Goal: Task Accomplishment & Management: Complete application form

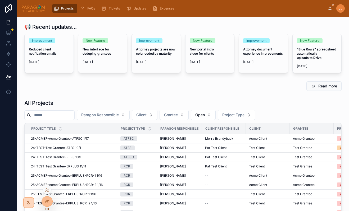
click at [46, 192] on div at bounding box center [47, 190] width 8 height 8
click at [47, 190] on icon at bounding box center [47, 190] width 4 height 4
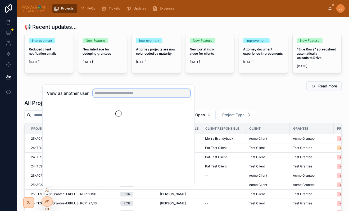
click at [114, 91] on input "text" at bounding box center [141, 93] width 97 height 8
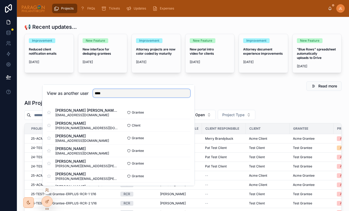
type input "*****"
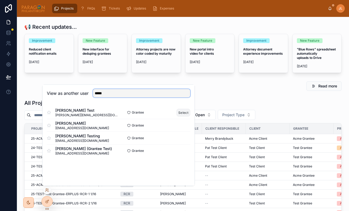
type input "*****"
click at [188, 113] on button "Select" at bounding box center [183, 113] width 14 height 8
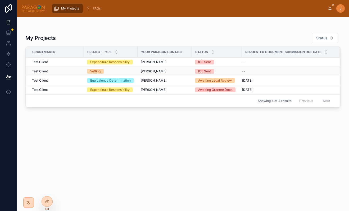
click at [110, 71] on div "Vetting" at bounding box center [110, 71] width 47 height 5
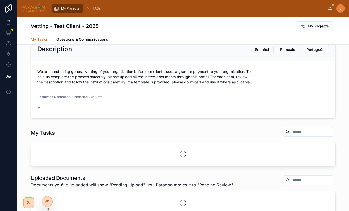
scroll to position [55, 0]
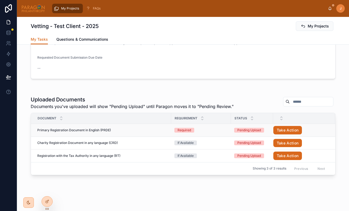
click at [141, 131] on div "Primary Registration Document in English (PRDE) Primary Registration Document i…" at bounding box center [102, 130] width 131 height 4
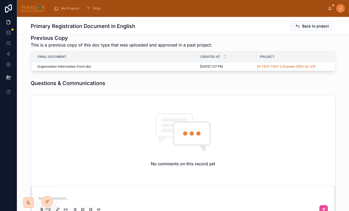
scroll to position [123, 0]
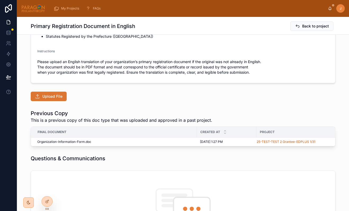
click at [57, 98] on span "Upload File" at bounding box center [52, 96] width 20 height 5
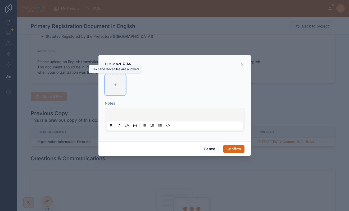
click at [117, 81] on div at bounding box center [115, 84] width 21 height 21
type input "**********"
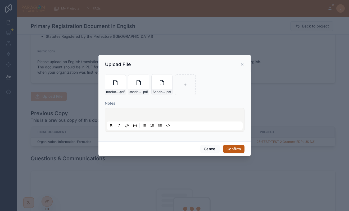
click at [236, 149] on button "Confirm" at bounding box center [233, 149] width 21 height 8
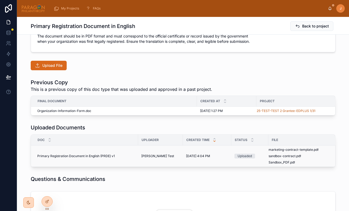
scroll to position [157, 0]
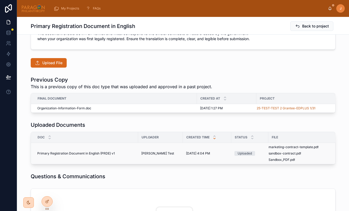
click at [150, 153] on span "[PERSON_NAME] Test" at bounding box center [157, 153] width 33 height 4
click at [55, 64] on span "Upload File" at bounding box center [52, 62] width 20 height 5
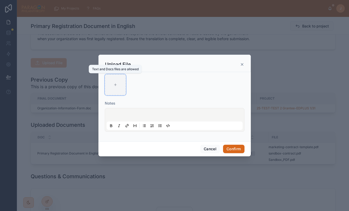
click at [114, 88] on div at bounding box center [115, 84] width 21 height 21
type input "**********"
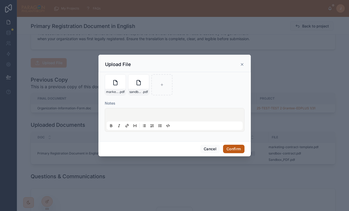
click at [236, 148] on button "Confirm" at bounding box center [233, 149] width 21 height 8
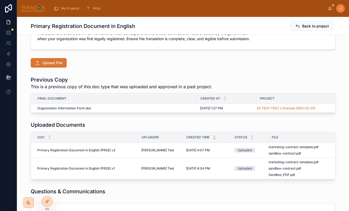
click at [57, 64] on span "Upload File" at bounding box center [52, 62] width 20 height 5
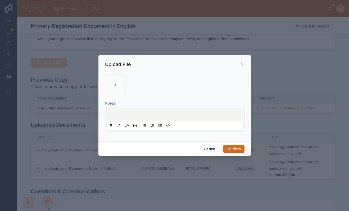
click at [103, 89] on div "Notes" at bounding box center [174, 106] width 152 height 69
click at [113, 87] on div at bounding box center [115, 84] width 21 height 21
type input "**********"
click at [234, 152] on button "Confirm" at bounding box center [233, 149] width 21 height 8
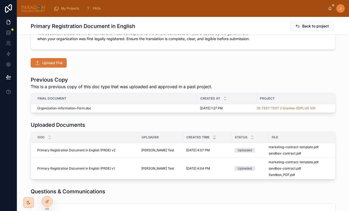
click at [49, 63] on span "Upload File" at bounding box center [52, 62] width 20 height 5
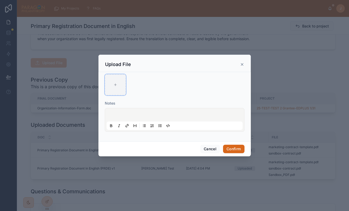
click at [121, 83] on div at bounding box center [115, 84] width 21 height 21
type input "**********"
click at [230, 146] on button "Confirm" at bounding box center [233, 149] width 21 height 8
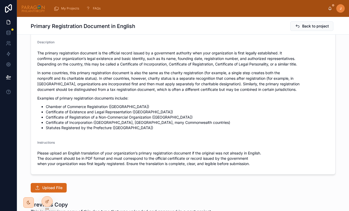
scroll to position [26, 0]
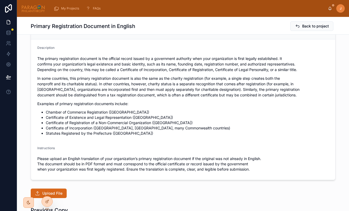
click at [116, 29] on h1 "Primary Registration Document in English" at bounding box center [83, 25] width 104 height 7
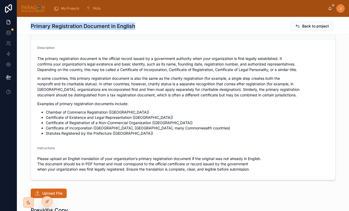
click at [116, 29] on h1 "Primary Registration Document in English" at bounding box center [83, 25] width 104 height 7
copy h1 "Primary Registration Document in English"
click at [56, 193] on span "Upload File" at bounding box center [52, 193] width 20 height 5
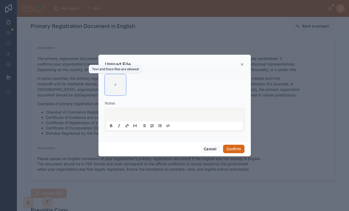
click at [117, 90] on div at bounding box center [115, 84] width 21 height 21
type input "**********"
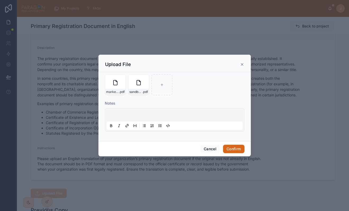
click at [230, 145] on div "Cancel Confirm" at bounding box center [174, 148] width 152 height 15
click at [230, 151] on button "Confirm" at bounding box center [233, 149] width 21 height 8
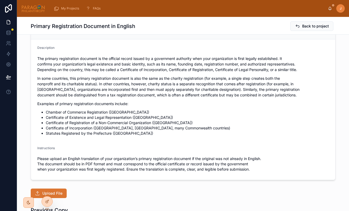
click at [61, 192] on button "Upload File" at bounding box center [49, 194] width 36 height 10
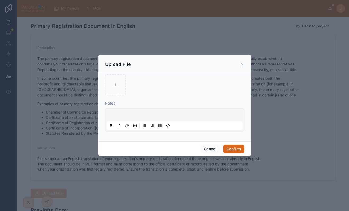
click at [125, 67] on h3 "Upload File" at bounding box center [118, 64] width 26 height 6
click at [116, 90] on div at bounding box center [115, 84] width 21 height 21
type input "**********"
click at [234, 146] on button "Confirm" at bounding box center [233, 149] width 21 height 8
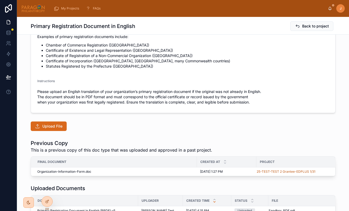
scroll to position [98, 0]
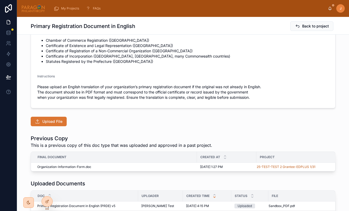
click at [48, 123] on span "Upload File" at bounding box center [52, 121] width 20 height 5
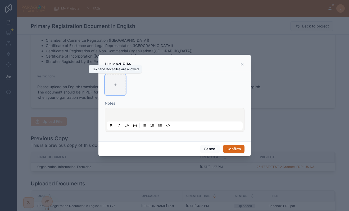
click at [109, 87] on div at bounding box center [115, 84] width 21 height 21
type input "**********"
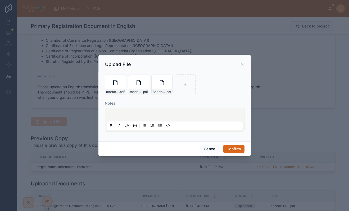
click at [250, 153] on div "Cancel Confirm" at bounding box center [174, 148] width 152 height 15
click at [240, 152] on button "Confirm" at bounding box center [233, 149] width 21 height 8
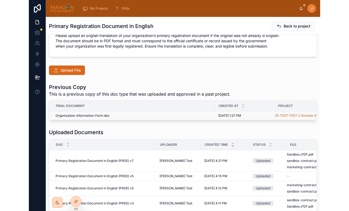
scroll to position [172, 0]
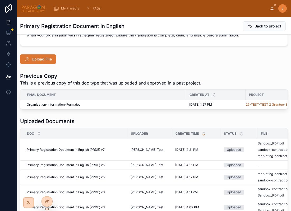
click at [50, 59] on span "Upload File" at bounding box center [42, 59] width 20 height 5
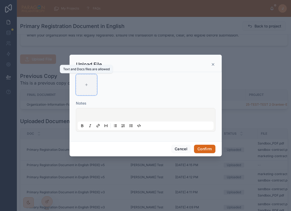
click at [88, 81] on div at bounding box center [86, 84] width 21 height 21
type input "**********"
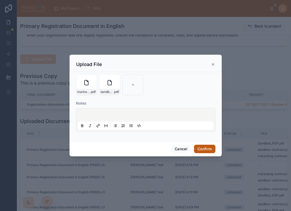
click at [204, 149] on button "Confirm" at bounding box center [204, 149] width 21 height 8
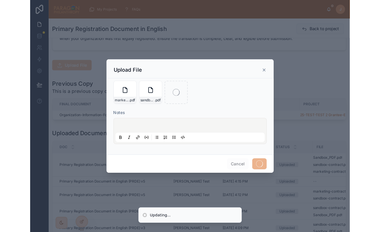
scroll to position [161, 0]
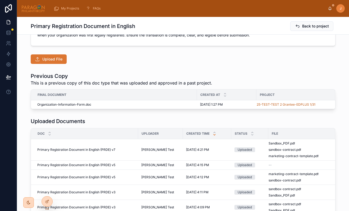
click at [55, 62] on button "Upload File" at bounding box center [49, 59] width 36 height 10
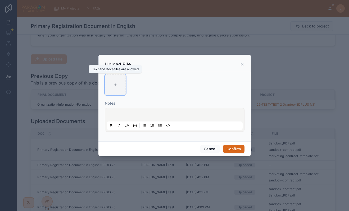
click at [122, 81] on div at bounding box center [115, 84] width 21 height 21
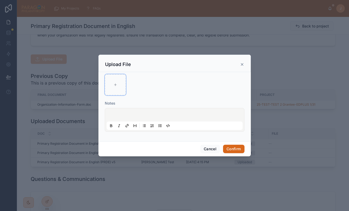
type input "**********"
click at [233, 150] on button "Confirm" at bounding box center [233, 149] width 21 height 8
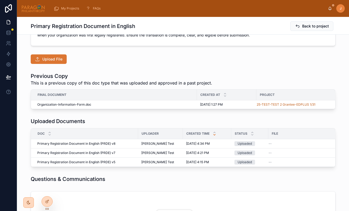
click at [59, 60] on span "Upload File" at bounding box center [52, 59] width 20 height 5
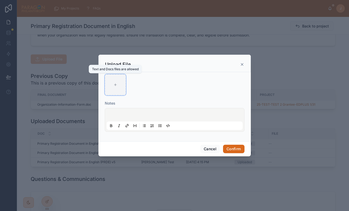
click at [107, 85] on div at bounding box center [115, 84] width 21 height 21
type input "**********"
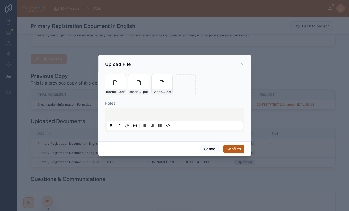
click at [235, 150] on button "Confirm" at bounding box center [233, 149] width 21 height 8
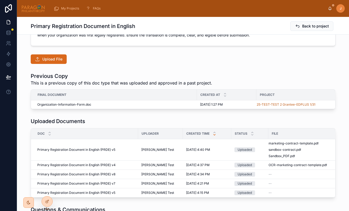
click at [189, 77] on h1 "Previous Copy" at bounding box center [121, 75] width 181 height 7
click at [52, 58] on span "Upload File" at bounding box center [52, 59] width 20 height 5
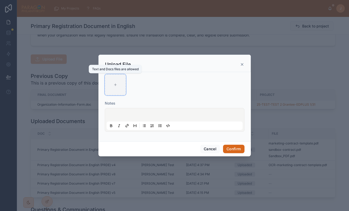
click at [105, 87] on div at bounding box center [115, 84] width 21 height 21
type input "**********"
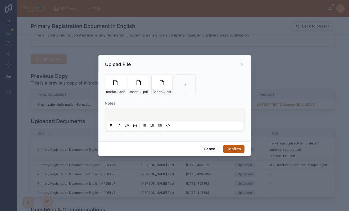
click at [240, 152] on button "Confirm" at bounding box center [233, 149] width 21 height 8
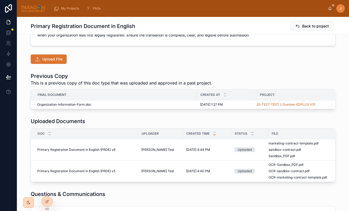
click at [52, 59] on span "Upload File" at bounding box center [52, 59] width 20 height 5
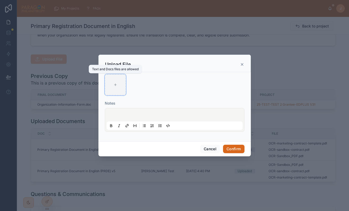
click at [126, 83] on div at bounding box center [115, 84] width 21 height 21
type input "**********"
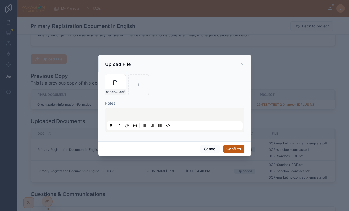
click at [239, 146] on button "Confirm" at bounding box center [233, 149] width 21 height 8
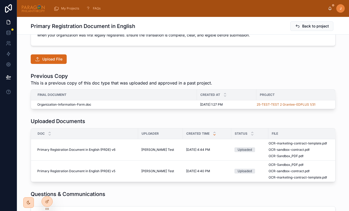
click at [49, 59] on span "Upload File" at bounding box center [52, 59] width 20 height 5
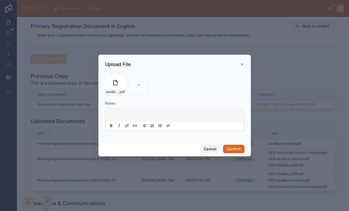
click at [212, 149] on button "Cancel" at bounding box center [210, 149] width 20 height 8
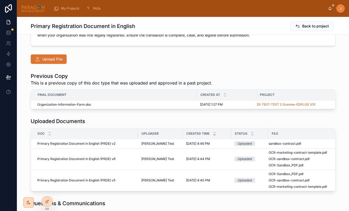
click at [46, 57] on span "Upload File" at bounding box center [52, 59] width 20 height 5
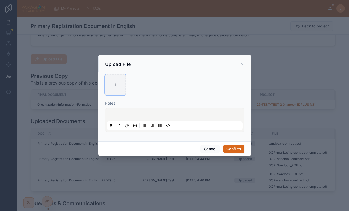
click at [120, 85] on div at bounding box center [115, 84] width 21 height 21
type input "**********"
click at [237, 144] on div "Cancel Confirm" at bounding box center [174, 148] width 152 height 15
click at [232, 147] on button "Confirm" at bounding box center [233, 149] width 21 height 8
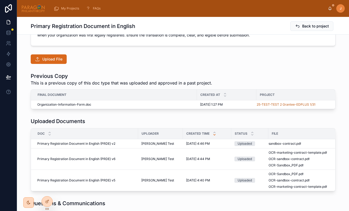
click at [42, 61] on span "Upload File" at bounding box center [52, 59] width 20 height 5
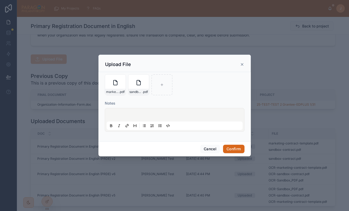
click at [77, 85] on div at bounding box center [174, 105] width 349 height 211
click at [210, 150] on button "Cancel" at bounding box center [210, 149] width 20 height 8
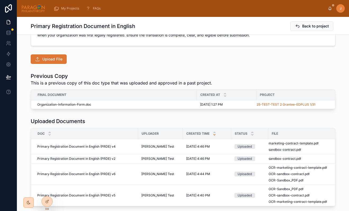
click at [50, 59] on span "Upload File" at bounding box center [52, 59] width 20 height 5
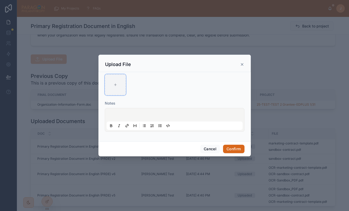
click at [114, 87] on div at bounding box center [115, 84] width 21 height 21
type input "**********"
click at [229, 146] on button "Confirm" at bounding box center [233, 149] width 21 height 8
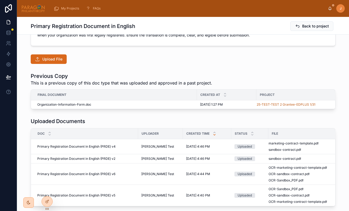
click at [67, 57] on div "Upload File" at bounding box center [183, 59] width 305 height 10
click at [54, 57] on span "Upload File" at bounding box center [52, 59] width 20 height 5
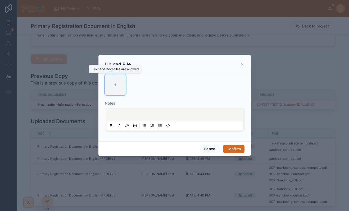
click at [108, 82] on div at bounding box center [115, 84] width 21 height 21
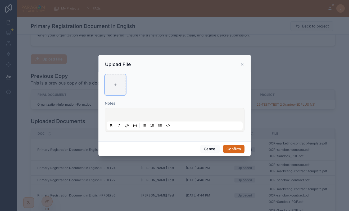
type input "**********"
click at [243, 150] on button "Confirm" at bounding box center [233, 149] width 21 height 8
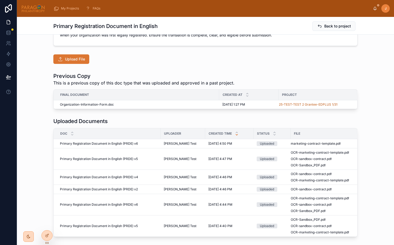
click at [62, 61] on button "Upload File" at bounding box center [71, 59] width 36 height 10
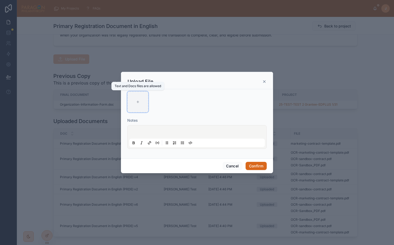
click at [143, 107] on div at bounding box center [137, 101] width 21 height 21
type input "**********"
click at [158, 100] on div at bounding box center [161, 101] width 21 height 21
type input "**********"
click at [255, 167] on button "Confirm" at bounding box center [256, 166] width 21 height 8
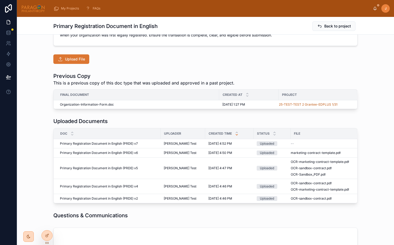
click at [71, 57] on span "Upload File" at bounding box center [75, 59] width 20 height 5
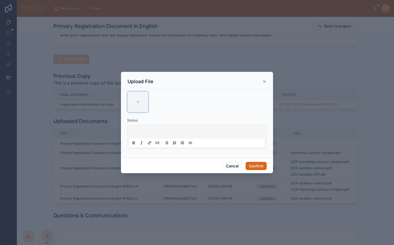
click at [134, 102] on div at bounding box center [137, 101] width 21 height 21
type input "**********"
click at [165, 103] on div at bounding box center [161, 101] width 21 height 21
type input "**********"
click at [257, 171] on div "Cancel Confirm" at bounding box center [197, 166] width 152 height 15
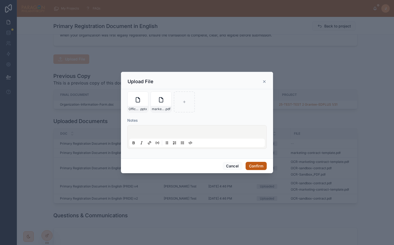
click at [256, 167] on button "Confirm" at bounding box center [256, 166] width 21 height 8
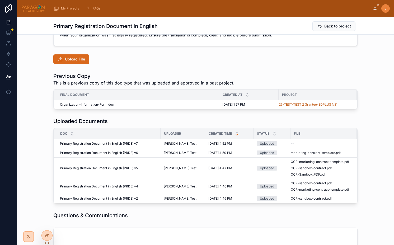
click at [110, 110] on div "Previous Copy This is a previous copy of this doc type that was uploaded and ap…" at bounding box center [205, 90] width 377 height 41
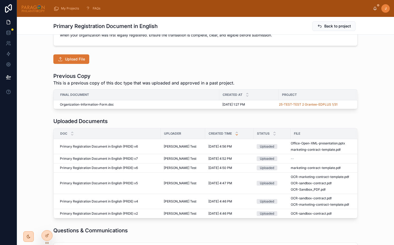
click at [74, 60] on span "Upload File" at bounding box center [75, 59] width 20 height 5
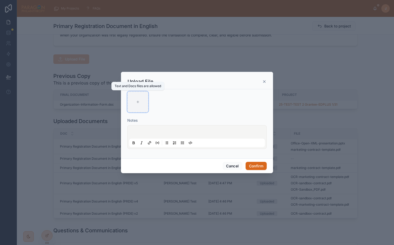
click at [130, 101] on div at bounding box center [137, 101] width 21 height 21
click at [230, 165] on button "Cancel" at bounding box center [233, 166] width 20 height 8
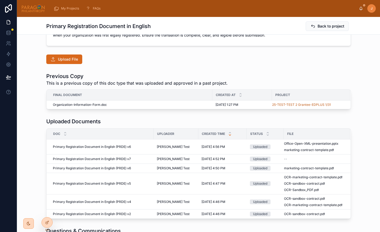
click at [200, 75] on h1 "Previous Copy" at bounding box center [136, 75] width 181 height 7
click at [72, 59] on span "Upload File" at bounding box center [68, 59] width 20 height 5
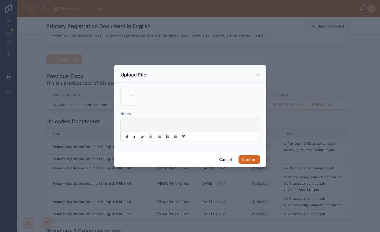
click at [145, 104] on div at bounding box center [190, 95] width 140 height 21
click at [133, 99] on div at bounding box center [130, 95] width 21 height 21
click at [224, 163] on button "Cancel" at bounding box center [226, 159] width 20 height 8
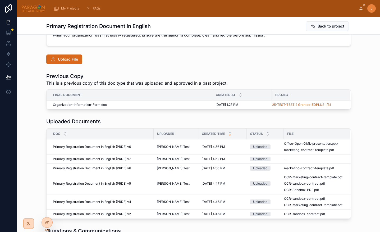
click at [129, 76] on h1 "Previous Copy" at bounding box center [136, 75] width 181 height 7
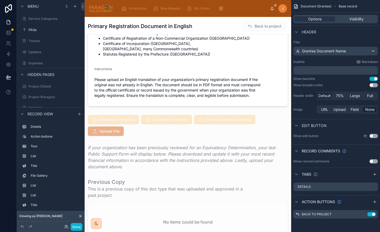
scroll to position [131, 0]
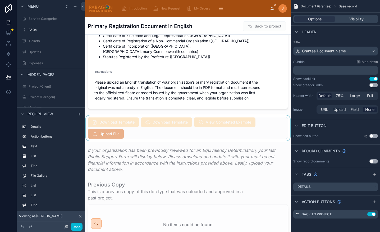
click at [106, 126] on div at bounding box center [188, 127] width 206 height 25
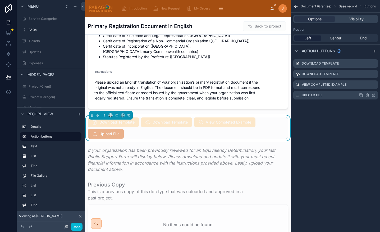
click at [348, 94] on icon "scrollable content" at bounding box center [373, 95] width 4 height 4
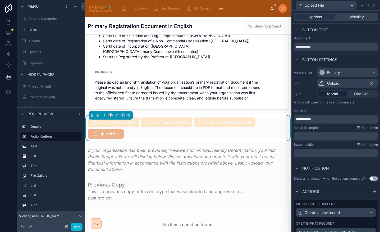
scroll to position [31, 0]
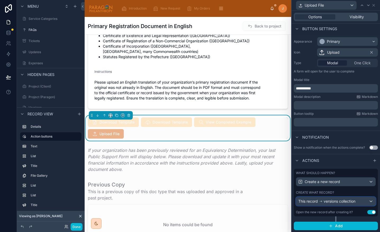
click at [329, 199] on span "versions collection" at bounding box center [340, 201] width 32 height 5
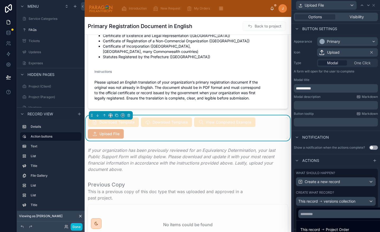
click at [329, 199] on div at bounding box center [336, 116] width 88 height 232
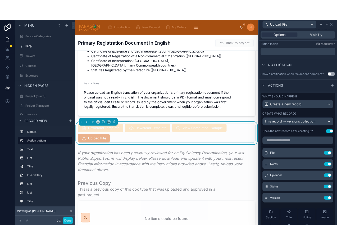
scroll to position [132, 0]
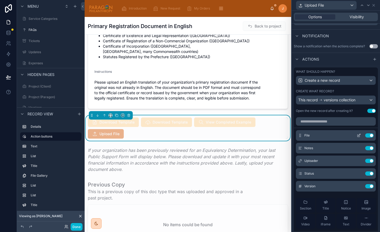
click at [348, 136] on icon at bounding box center [359, 135] width 4 height 4
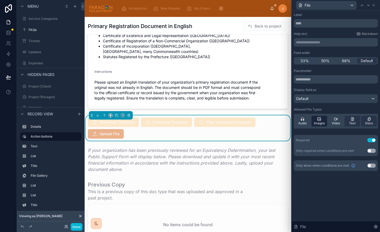
click at [321, 121] on span "Images" at bounding box center [319, 123] width 11 height 4
click at [76, 211] on button "Done" at bounding box center [77, 227] width 12 height 8
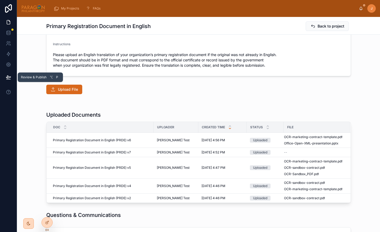
click at [11, 76] on button at bounding box center [9, 77] width 12 height 15
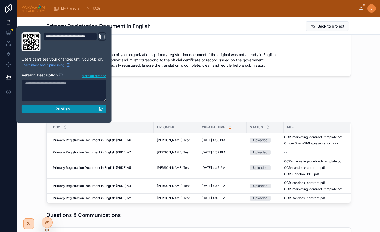
click at [56, 109] on div "Publish" at bounding box center [64, 109] width 78 height 5
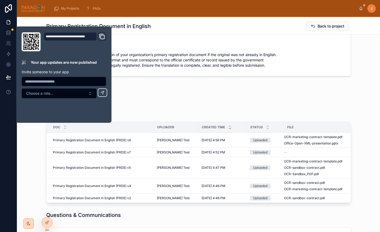
click at [170, 93] on div "Upload File" at bounding box center [198, 90] width 305 height 10
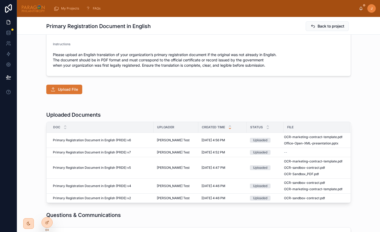
click at [62, 89] on span "Upload File" at bounding box center [68, 89] width 20 height 5
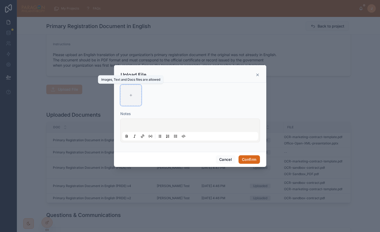
click at [134, 100] on div at bounding box center [130, 95] width 21 height 21
type input "**********"
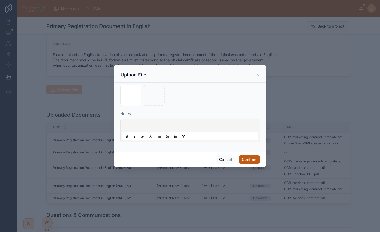
click at [250, 158] on button "Confirm" at bounding box center [248, 159] width 21 height 8
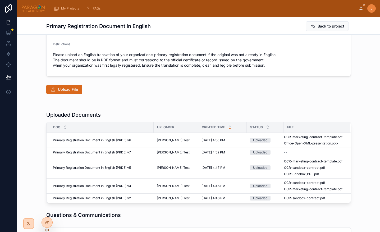
click at [116, 114] on div "Uploaded Documents" at bounding box center [198, 114] width 305 height 7
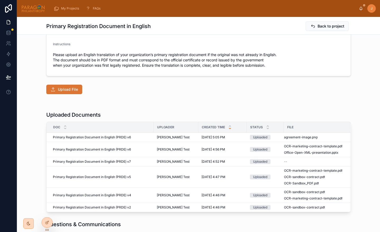
click at [70, 90] on span "Upload File" at bounding box center [68, 89] width 20 height 5
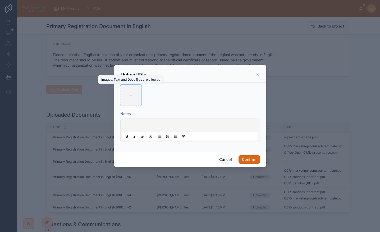
click at [134, 91] on div at bounding box center [130, 95] width 21 height 21
type input "**********"
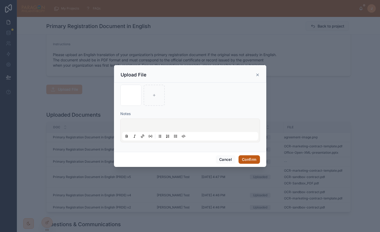
click at [248, 159] on button "Confirm" at bounding box center [248, 159] width 21 height 8
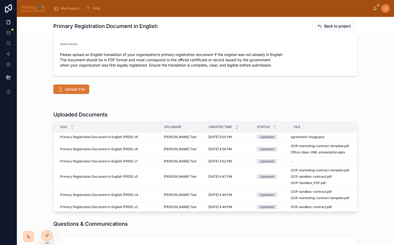
click at [81, 86] on button "Upload File" at bounding box center [71, 90] width 36 height 10
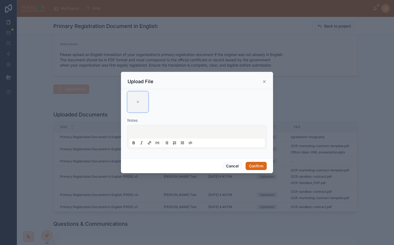
click at [142, 102] on div at bounding box center [137, 101] width 21 height 21
type input "**********"
click at [262, 172] on div "Cancel Confirm" at bounding box center [197, 166] width 152 height 15
click at [260, 170] on div "Cancel Confirm" at bounding box center [197, 166] width 152 height 15
click at [258, 168] on button "Confirm" at bounding box center [256, 166] width 21 height 8
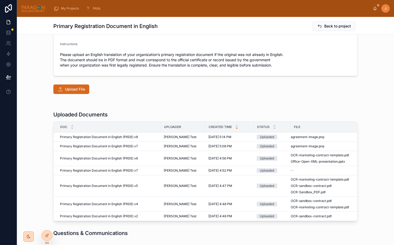
click at [200, 85] on div "Upload File" at bounding box center [205, 90] width 305 height 10
click at [82, 86] on button "Upload File" at bounding box center [71, 90] width 36 height 10
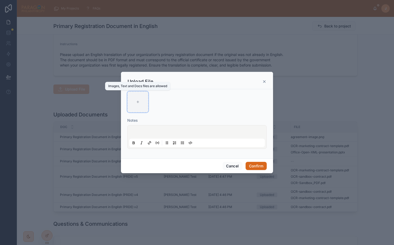
click at [139, 101] on icon at bounding box center [138, 102] width 4 height 4
type input "**********"
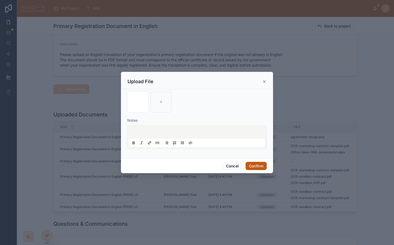
click at [260, 165] on button "Confirm" at bounding box center [256, 166] width 21 height 8
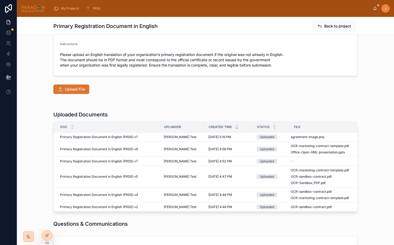
click at [74, 90] on span "Upload File" at bounding box center [75, 89] width 20 height 5
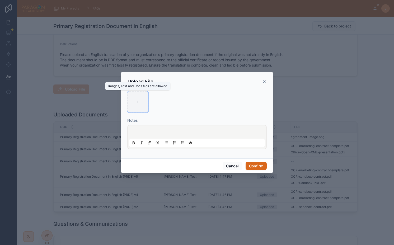
click at [137, 97] on div at bounding box center [137, 101] width 21 height 21
type input "**********"
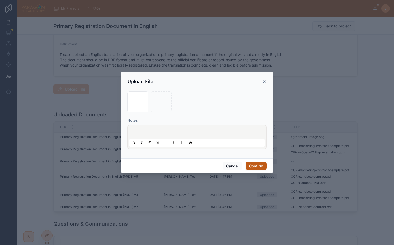
click at [257, 167] on button "Confirm" at bounding box center [256, 166] width 21 height 8
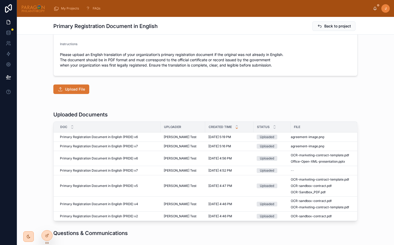
click at [76, 90] on span "Upload File" at bounding box center [75, 89] width 20 height 5
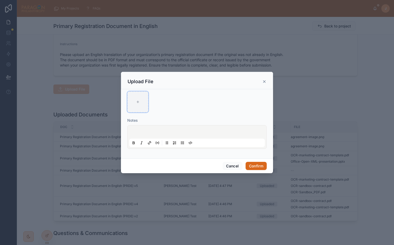
click at [137, 100] on icon at bounding box center [138, 102] width 4 height 4
type input "**********"
click at [256, 163] on button "Confirm" at bounding box center [256, 166] width 21 height 8
